Goal: Navigation & Orientation: Find specific page/section

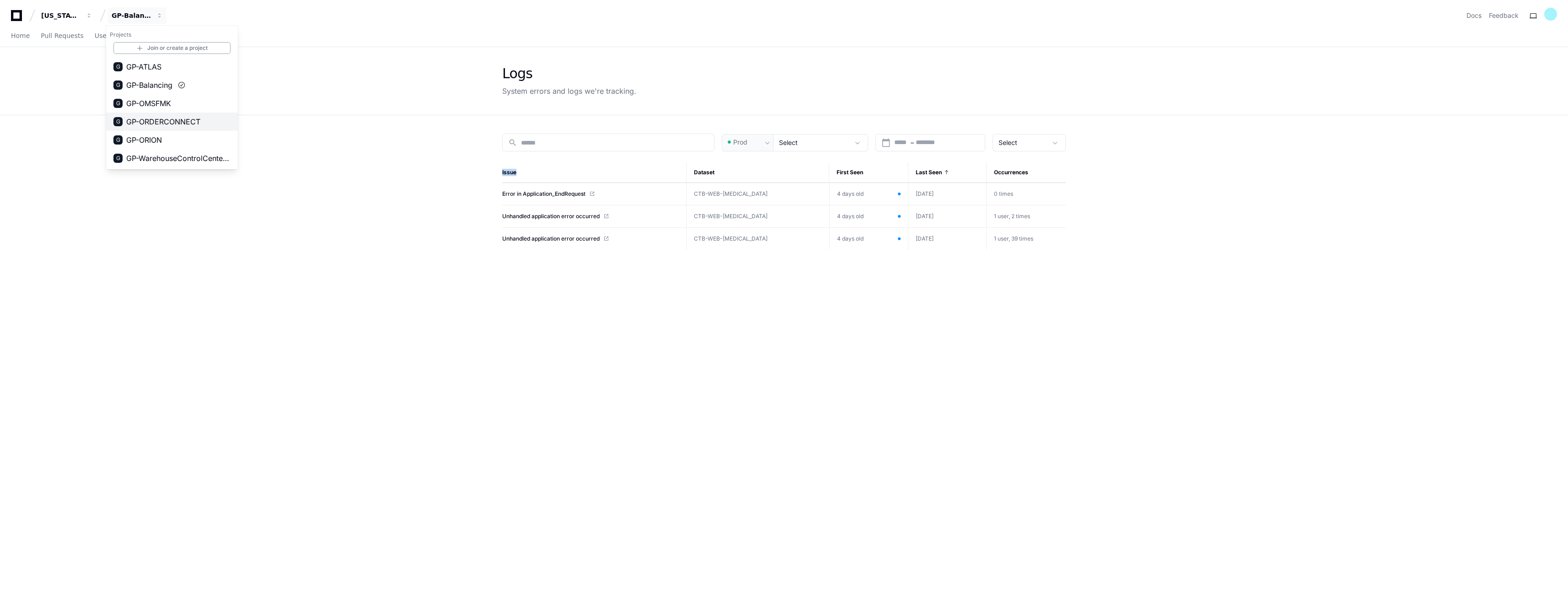
click at [189, 122] on span "GP-ORDERCONNECT" at bounding box center [164, 122] width 74 height 11
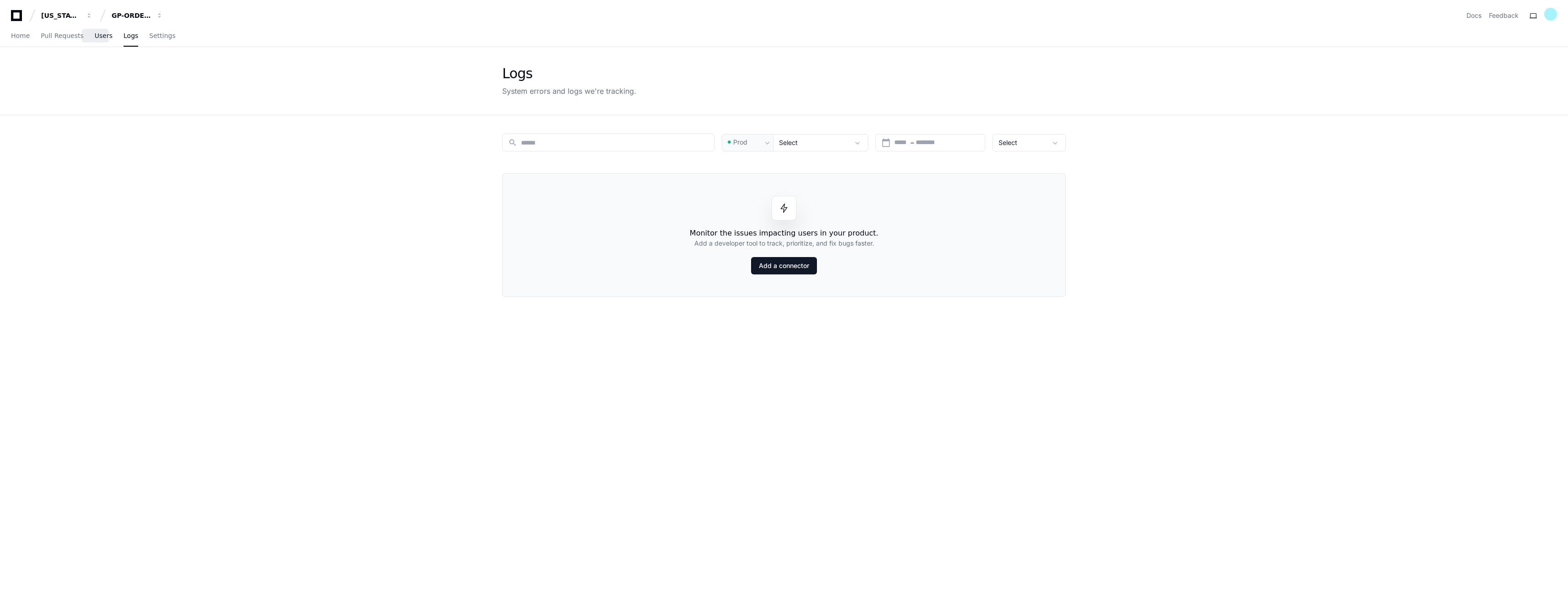
click at [97, 41] on link "Users" at bounding box center [104, 36] width 18 height 21
click at [13, 42] on link "Home" at bounding box center [20, 36] width 19 height 21
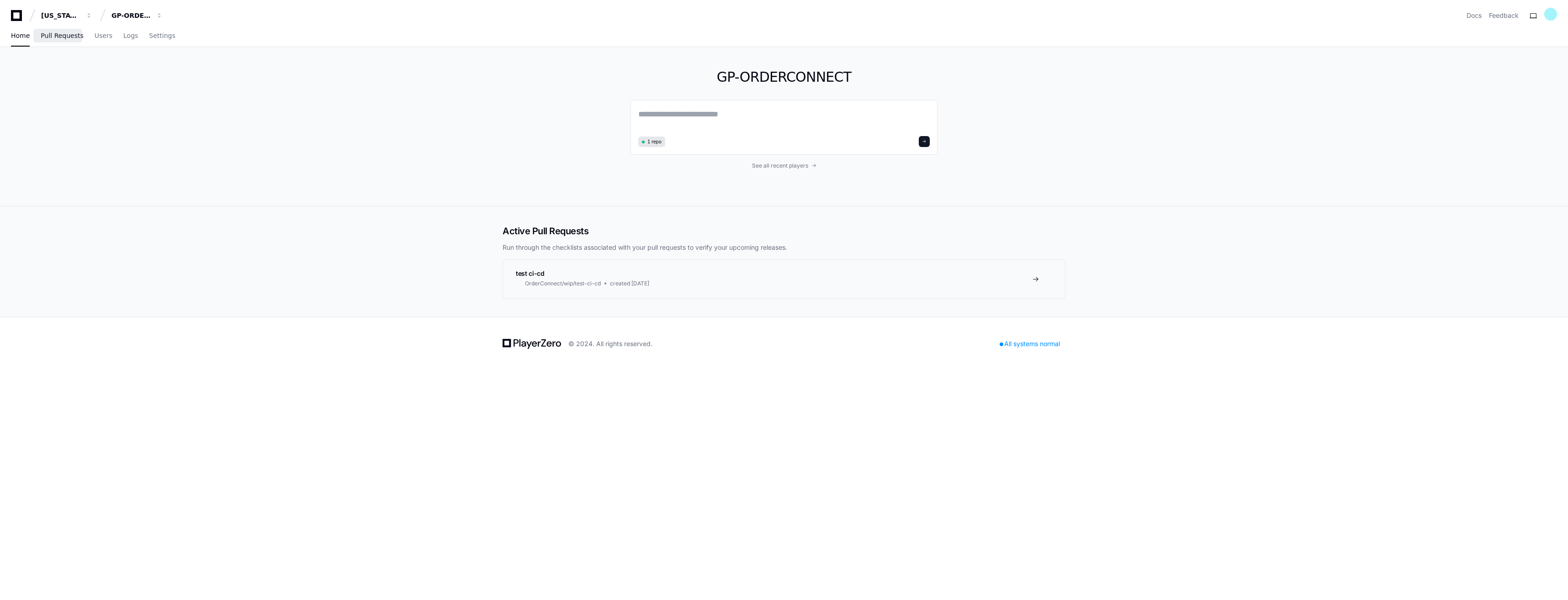
click at [49, 45] on link "Pull Requests" at bounding box center [62, 36] width 43 height 21
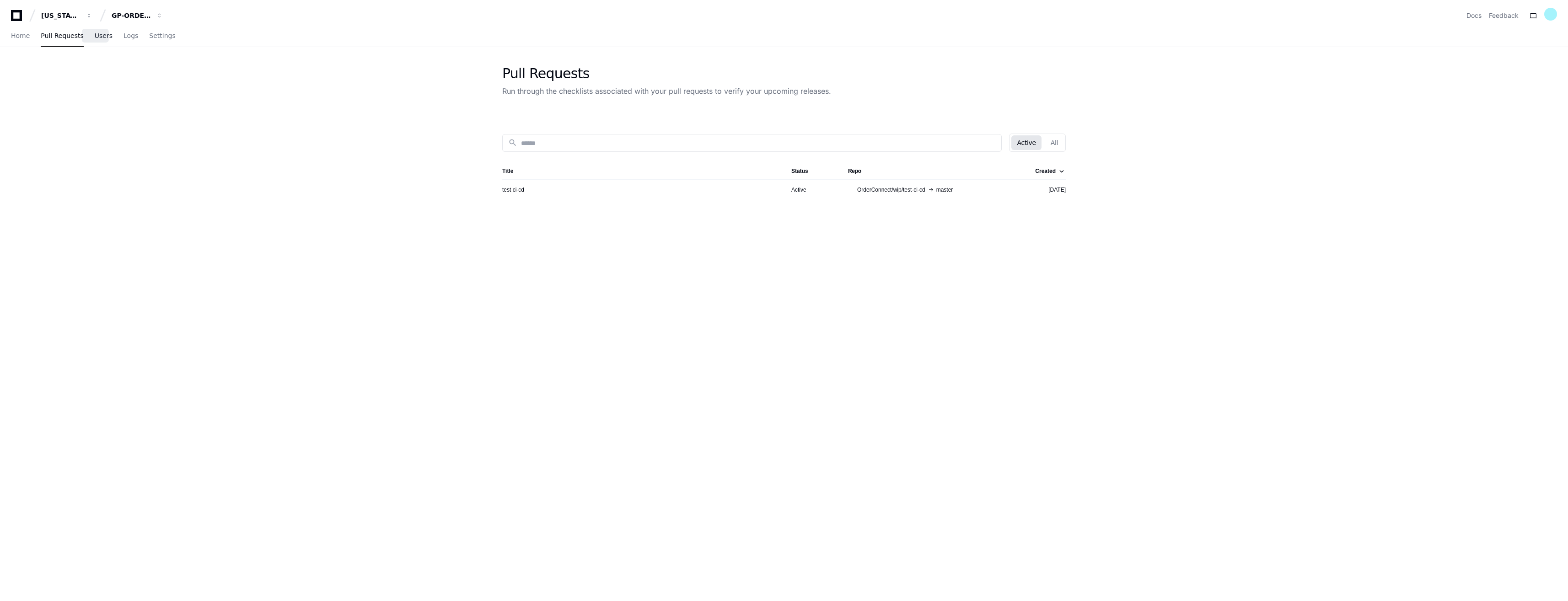
click at [95, 39] on span "Users" at bounding box center [104, 36] width 18 height 6
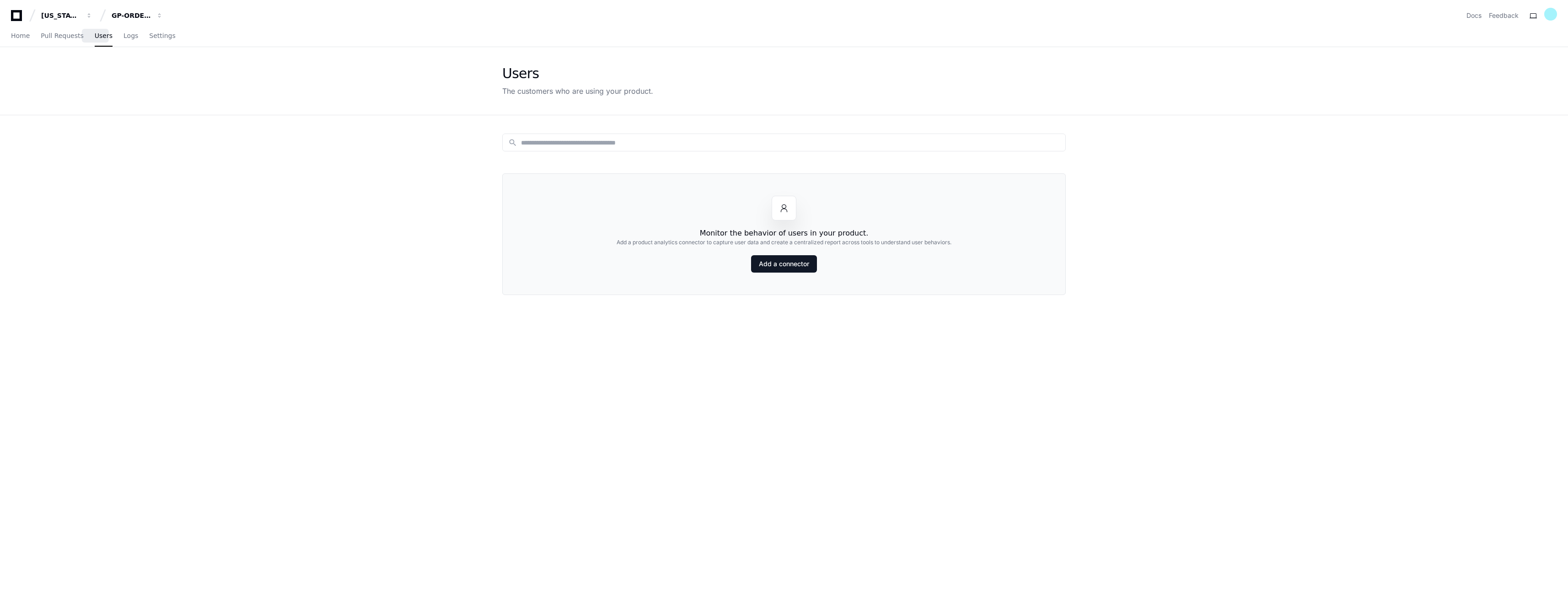
click at [113, 36] on div "Home Pull Requests Users Logs Settings" at bounding box center [93, 36] width 165 height 21
click at [124, 39] on span "Logs" at bounding box center [131, 36] width 14 height 6
click at [155, 36] on span "Settings" at bounding box center [162, 36] width 26 height 6
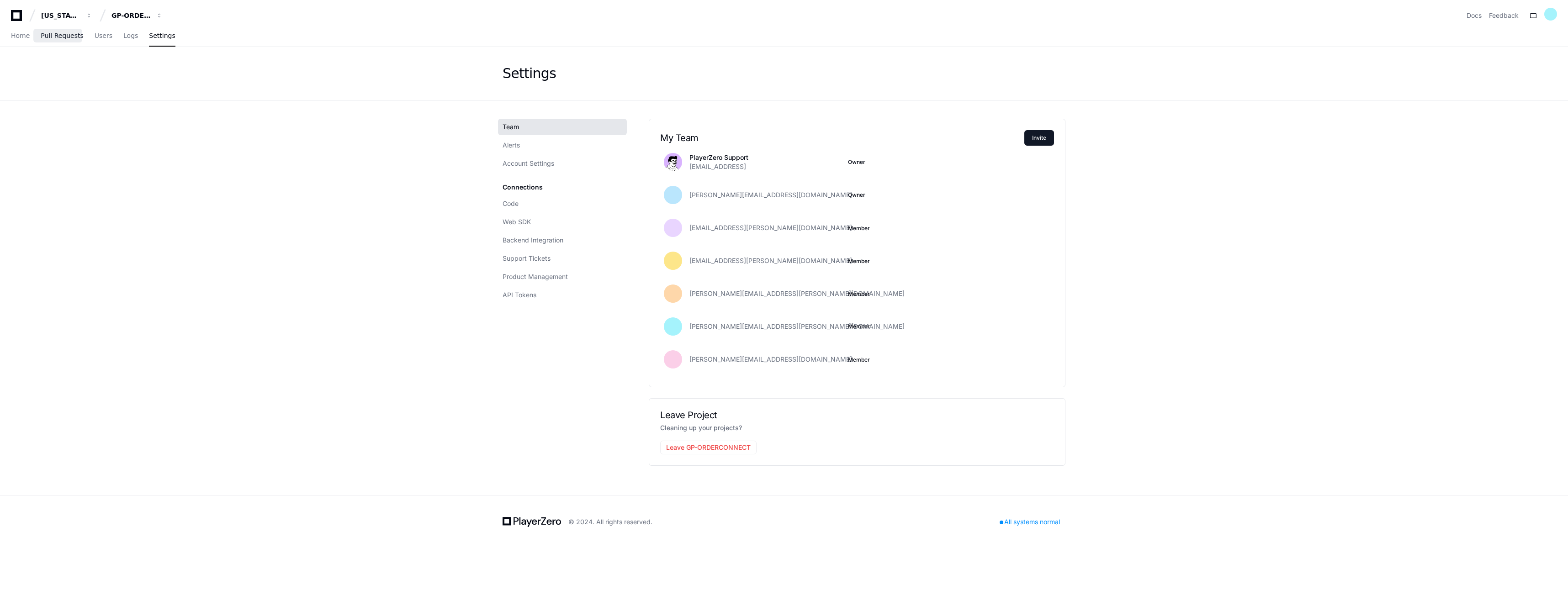
click at [56, 40] on link "Pull Requests" at bounding box center [62, 36] width 43 height 21
